Goal: Check status: Check status

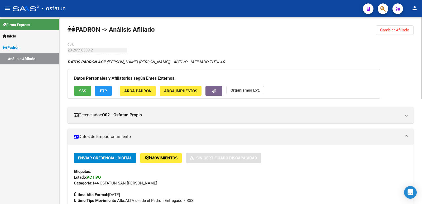
click at [394, 34] on button "Cambiar Afiliado" at bounding box center [395, 29] width 38 height 9
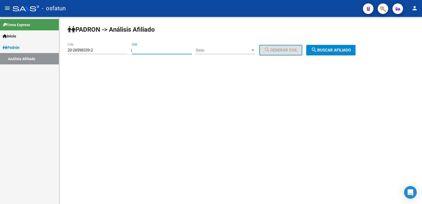
click at [173, 49] on input "DNI" at bounding box center [162, 50] width 60 height 5
paste input "23947195"
type input "23947195"
click at [227, 51] on span "Sexo" at bounding box center [223, 50] width 55 height 5
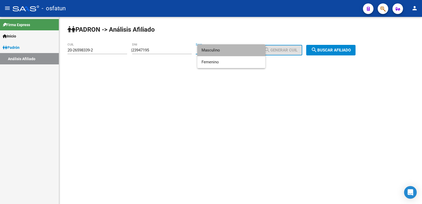
drag, startPoint x: 227, startPoint y: 51, endPoint x: 285, endPoint y: 54, distance: 57.8
click at [227, 51] on span "Masculino" at bounding box center [232, 50] width 60 height 12
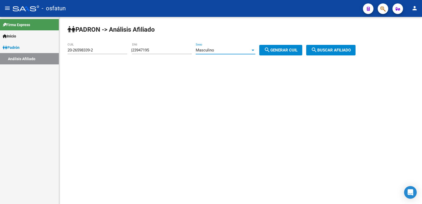
click at [292, 52] on button "search Generar CUIL" at bounding box center [280, 50] width 43 height 11
type input "20-23947195-2"
click at [338, 49] on span "search Buscar afiliado" at bounding box center [331, 50] width 40 height 5
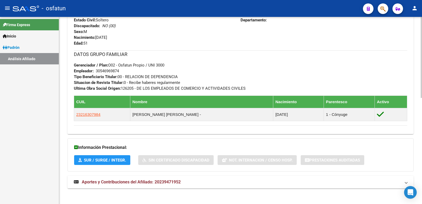
scroll to position [244, 0]
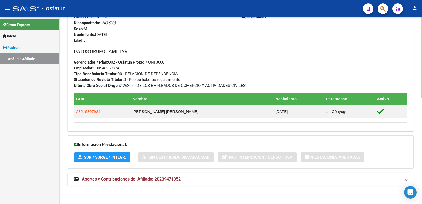
click at [125, 181] on span "Aportes y Contribuciones del Afiliado: 20239471952" at bounding box center [131, 178] width 99 height 5
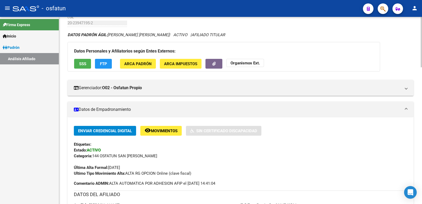
scroll to position [0, 0]
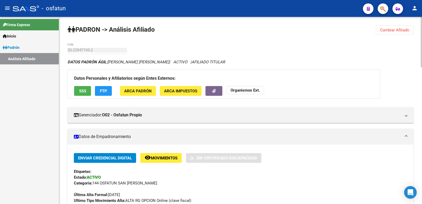
drag, startPoint x: 409, startPoint y: 29, endPoint x: 407, endPoint y: 40, distance: 11.2
click at [408, 31] on span "Cambiar Afiliado" at bounding box center [394, 30] width 29 height 5
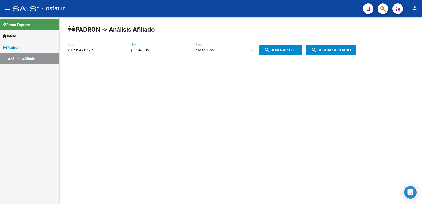
drag, startPoint x: 163, startPoint y: 50, endPoint x: 92, endPoint y: 52, distance: 71.0
click at [92, 52] on app-analisis-afiliado "[PERSON_NAME] -> Análisis Afiliado 20-23947195-2 CUIL | 23947195 DNI Masculino …" at bounding box center [214, 50] width 292 height 5
click at [76, 86] on mat-sidenav-content "[PERSON_NAME] -> Análisis Afiliado 20-23947195-2 CUIL | 24599 DNI Masculino Sex…" at bounding box center [240, 110] width 363 height 187
click at [146, 50] on input "24599" at bounding box center [162, 50] width 60 height 5
click at [154, 50] on input "24299" at bounding box center [162, 50] width 60 height 5
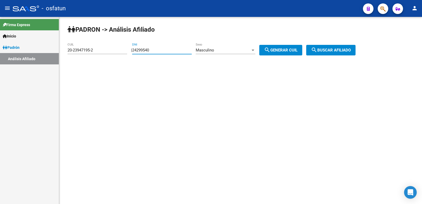
type input "24299540"
click at [242, 50] on div "Masculino" at bounding box center [223, 50] width 55 height 5
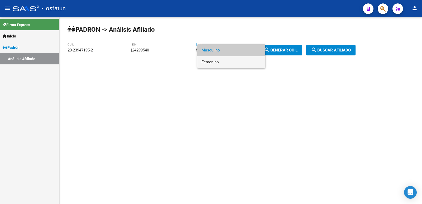
click at [240, 62] on span "Femenino" at bounding box center [232, 62] width 60 height 12
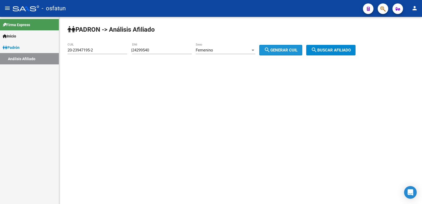
drag, startPoint x: 285, startPoint y: 51, endPoint x: 332, endPoint y: 41, distance: 48.8
click at [286, 50] on span "search Generar CUIL" at bounding box center [280, 50] width 33 height 5
type input "27-24299540-1"
click at [342, 45] on div "[PERSON_NAME] -> Análisis Afiliado 27-24299540-1 CUIL | 24299540 DNI Femenino S…" at bounding box center [240, 44] width 363 height 55
click at [341, 51] on span "search Buscar afiliado" at bounding box center [331, 50] width 40 height 5
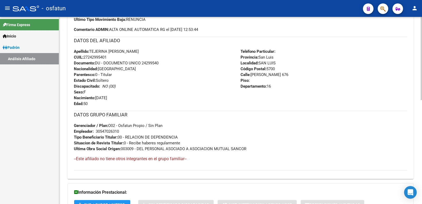
scroll to position [234, 0]
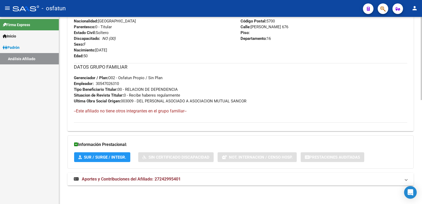
click at [150, 180] on span "Aportes y Contribuciones del Afiliado: 27242995401" at bounding box center [131, 178] width 99 height 5
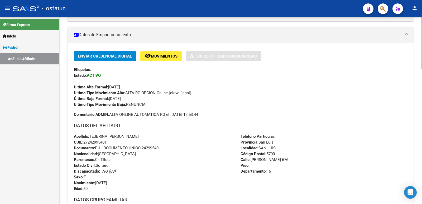
scroll to position [158, 0]
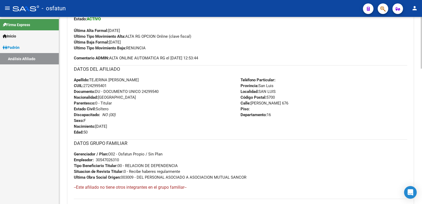
click at [154, 90] on span "Documento: DU - DOCUMENTO UNICO 24299540" at bounding box center [116, 91] width 85 height 5
copy span "24299540"
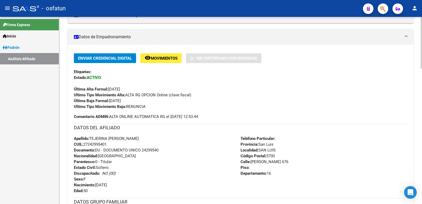
scroll to position [67, 0]
